Goal: Navigation & Orientation: Find specific page/section

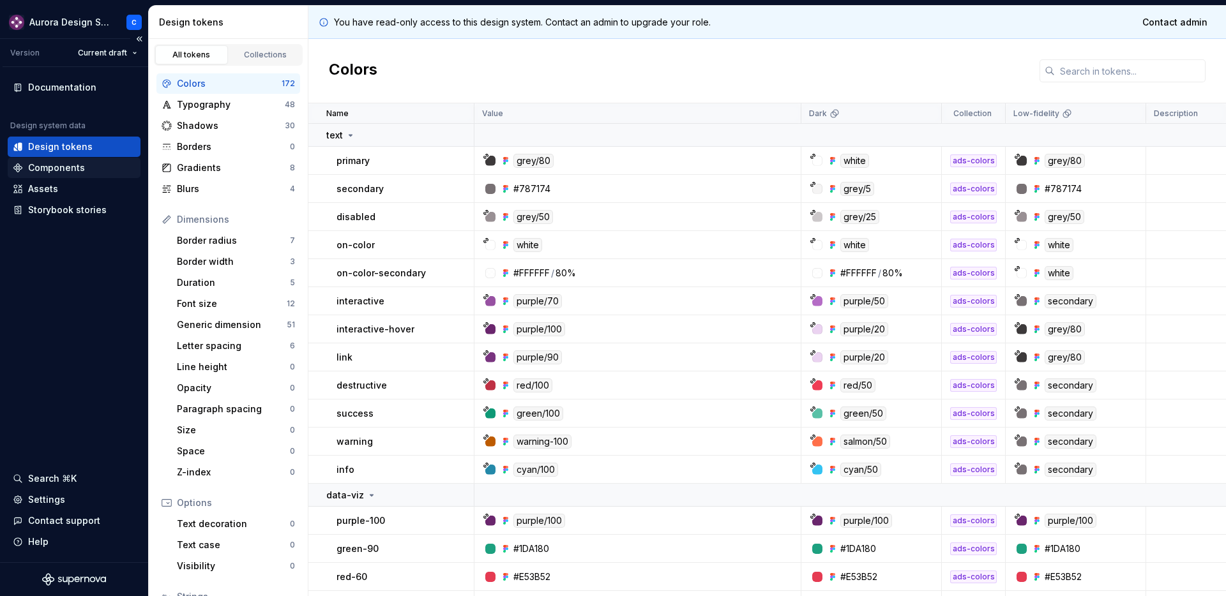
click at [54, 170] on div "Components" at bounding box center [56, 168] width 57 height 13
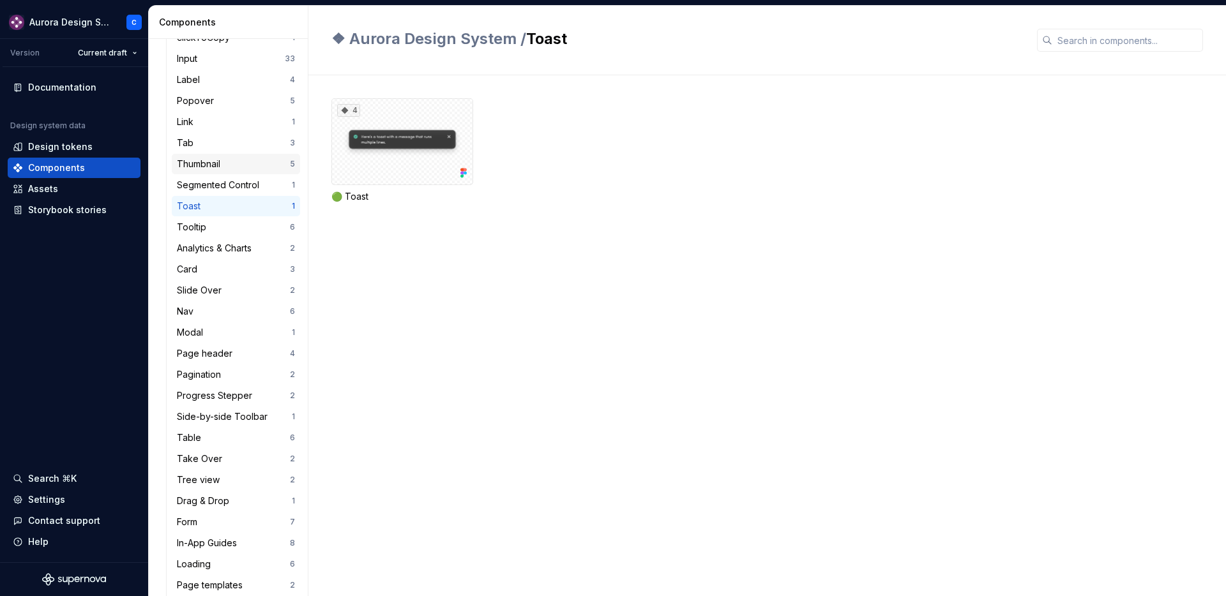
scroll to position [440, 0]
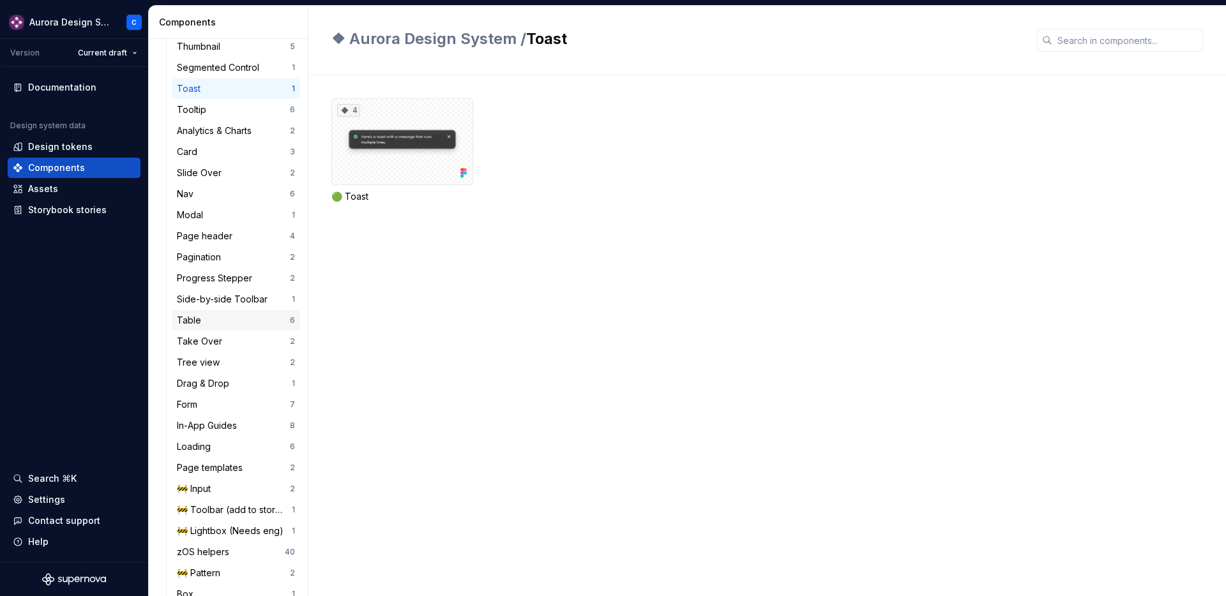
click at [192, 318] on div "Table" at bounding box center [191, 320] width 29 height 13
